Goal: Information Seeking & Learning: Learn about a topic

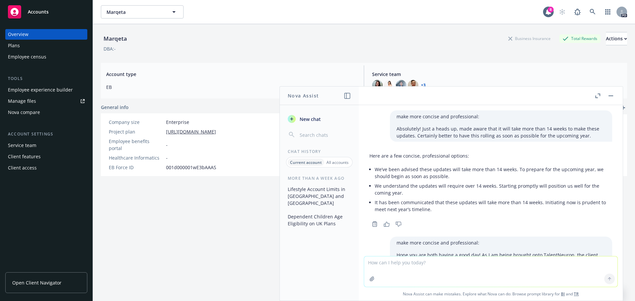
scroll to position [429, 0]
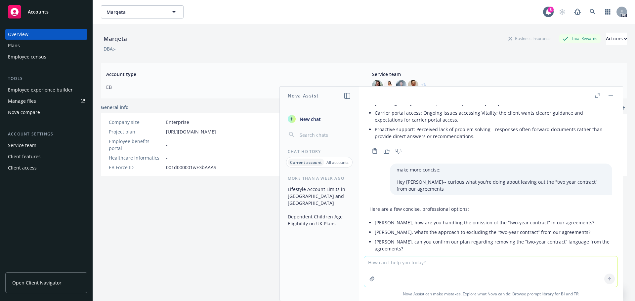
click at [440, 269] on textarea at bounding box center [490, 272] width 253 height 30
paste textarea "Hey [PERSON_NAME] and [PERSON_NAME]! In addition to that, our understanding is …"
type textarea "make more concise: Hey [PERSON_NAME] and [PERSON_NAME]! In addition to that, ou…"
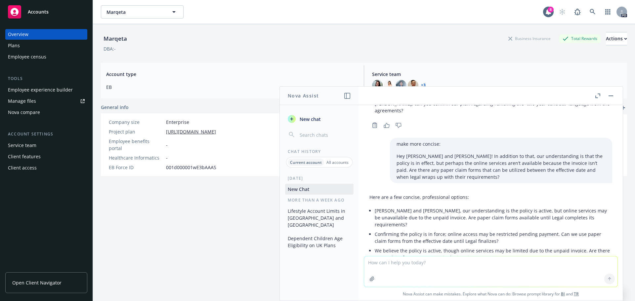
scroll to position [570, 0]
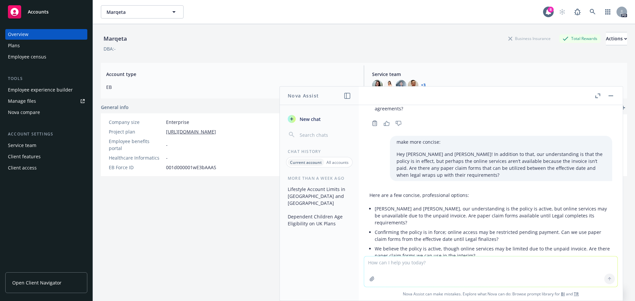
click at [577, 205] on p "[PERSON_NAME] and [PERSON_NAME], our understanding is the policy is active, but…" at bounding box center [493, 215] width 237 height 21
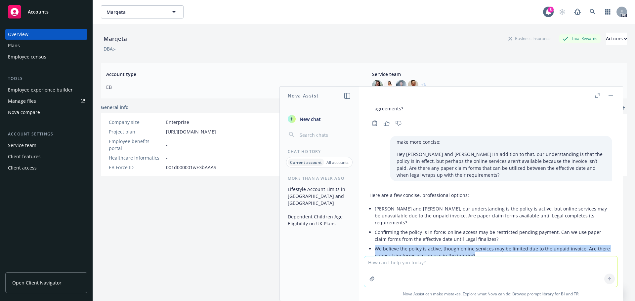
drag, startPoint x: 472, startPoint y: 221, endPoint x: 372, endPoint y: 217, distance: 99.6
click at [372, 217] on div "Here are a few concise, professional options: [PERSON_NAME] and [PERSON_NAME], …" at bounding box center [490, 226] width 243 height 74
copy p "We believe the policy is active, though online services may be limited due to t…"
click at [477, 245] on p "We believe the policy is active, though online services may be limited due to t…" at bounding box center [493, 252] width 237 height 14
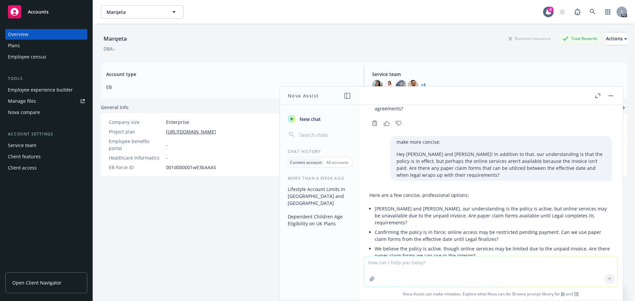
click at [256, 210] on div "Marqeta Business Insurance Total Rewards Actions DBA: - Account type EB Service…" at bounding box center [364, 170] width 526 height 293
click at [402, 268] on textarea at bounding box center [490, 272] width 253 height 30
paste textarea "Adding in [GEOGRAPHIC_DATA][PERSON_NAME] and [PERSON_NAME] based on [PERSON_NAM…"
type textarea "make more concise: Adding in [PERSON_NAME] and [PERSON_NAME] based on [PERSON_N…"
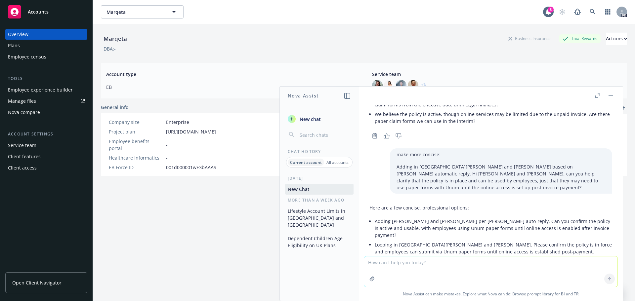
scroll to position [717, 0]
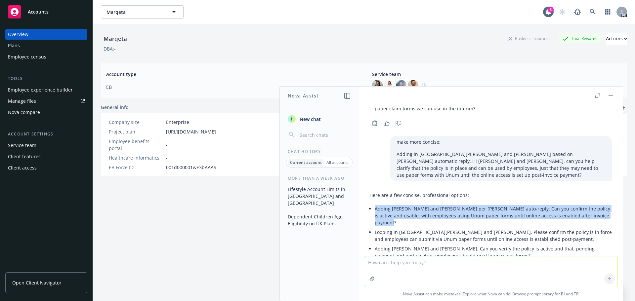
drag, startPoint x: 398, startPoint y: 190, endPoint x: 372, endPoint y: 177, distance: 28.7
click at [372, 189] on div "Here are a few concise, professional options: Adding [PERSON_NAME] and [PERSON_…" at bounding box center [490, 226] width 243 height 74
click at [403, 205] on p "Adding [PERSON_NAME] and [PERSON_NAME] per [PERSON_NAME] auto-reply. Can you co…" at bounding box center [493, 215] width 237 height 21
drag, startPoint x: 398, startPoint y: 189, endPoint x: 363, endPoint y: 176, distance: 36.9
click at [363, 176] on div "make more concise and professional: Absolutely! Just a heads up, made aware tha…" at bounding box center [491, 180] width 264 height 151
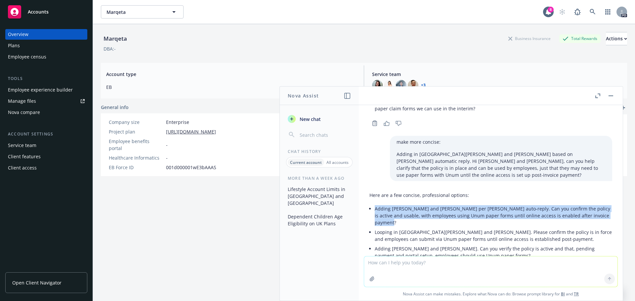
copy p "Adding [PERSON_NAME] and [PERSON_NAME] per [PERSON_NAME] auto-reply. Can you co…"
